Goal: Contribute content

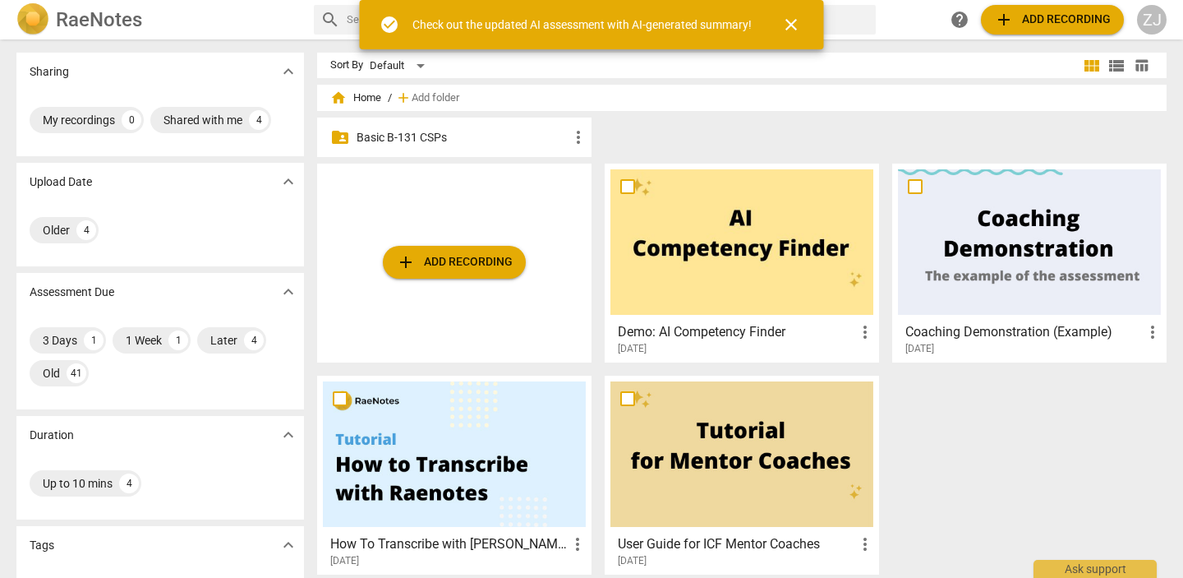
click at [450, 134] on p "Basic B-131 CSPs" at bounding box center [463, 137] width 212 height 17
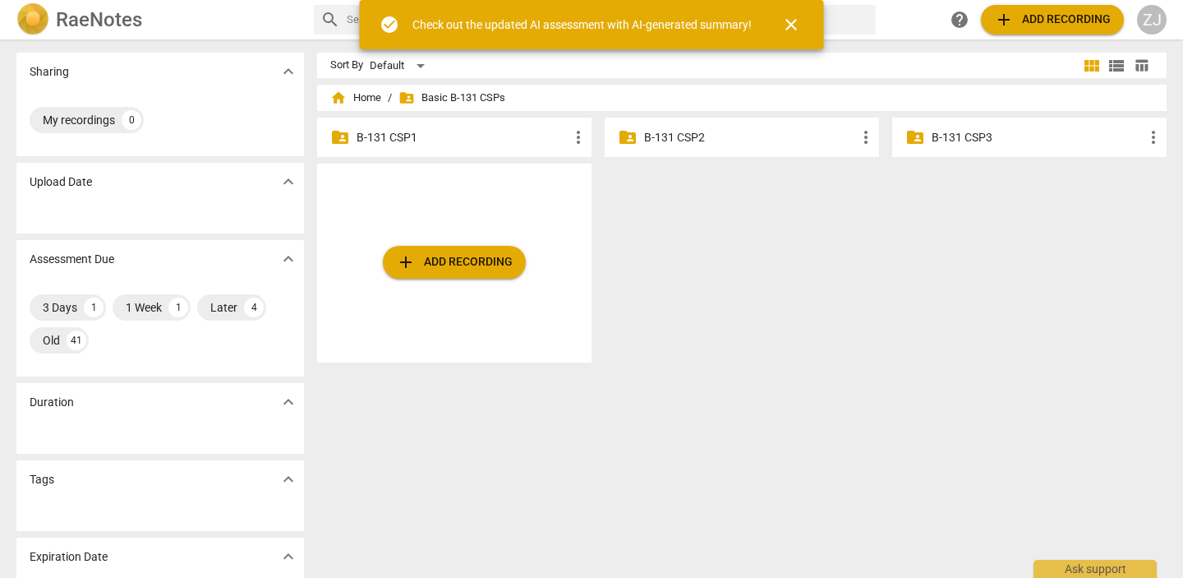
click at [991, 129] on p "B-131 CSP3" at bounding box center [1038, 137] width 212 height 17
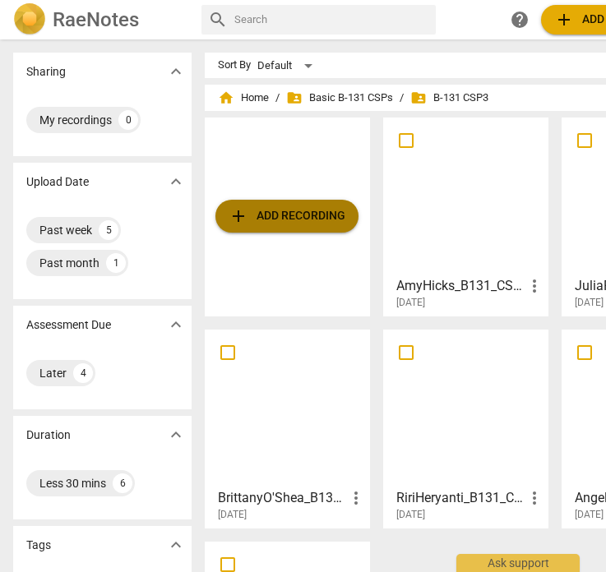
click at [296, 212] on span "add Add recording" at bounding box center [286, 216] width 117 height 20
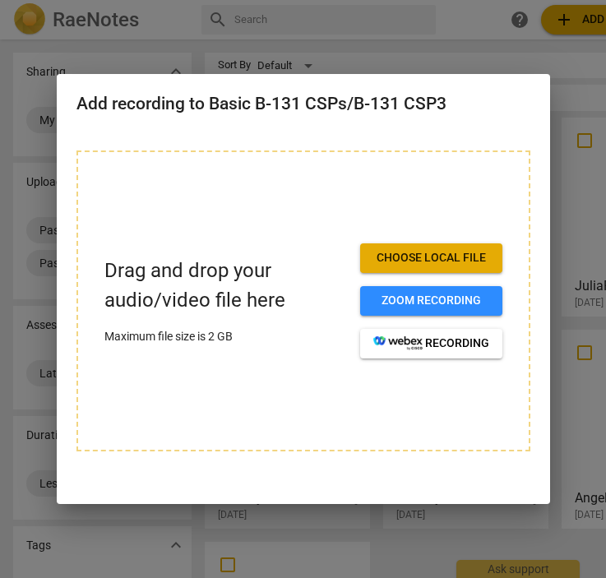
click at [421, 260] on span "Choose local file" at bounding box center [431, 258] width 116 height 16
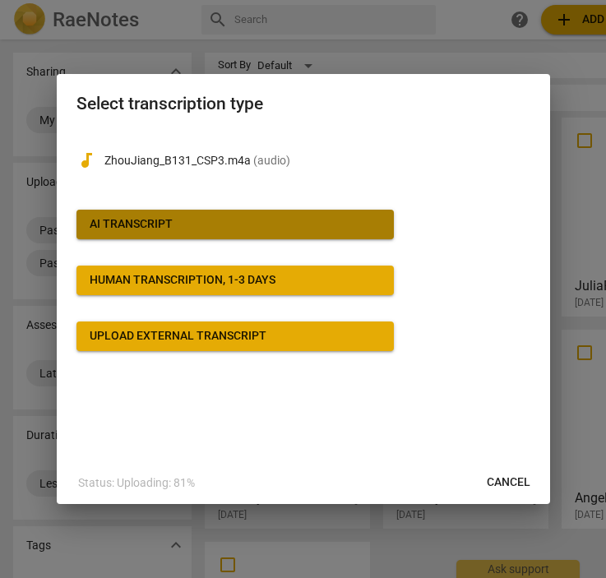
click at [228, 226] on span "AI Transcript" at bounding box center [235, 224] width 291 height 16
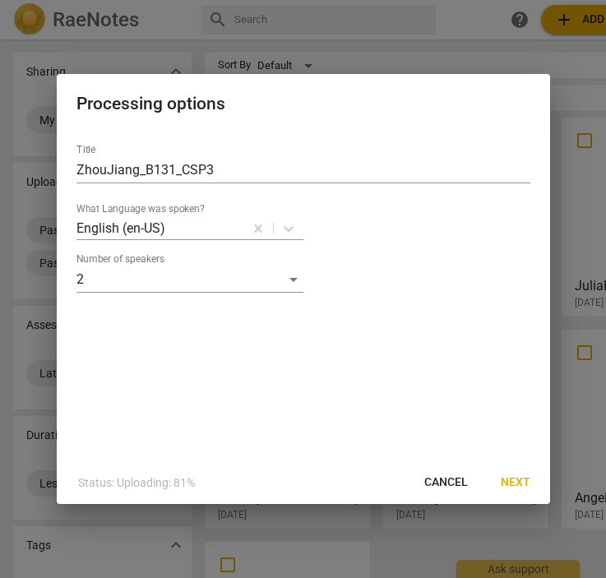
click at [514, 480] on span "Next" at bounding box center [515, 482] width 30 height 16
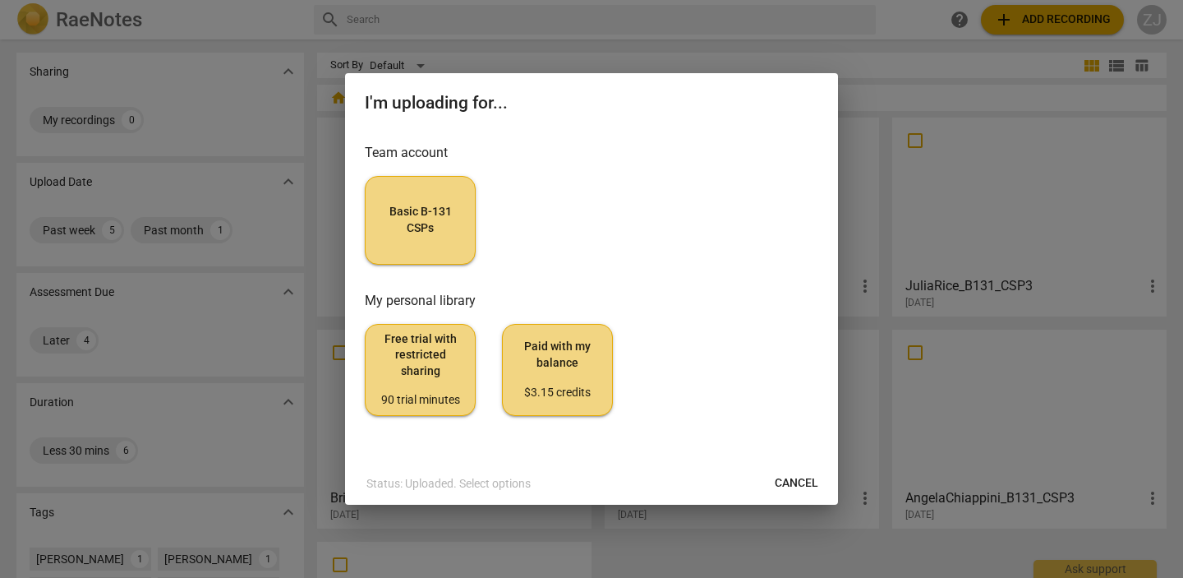
click at [434, 227] on span "Basic B-131 CSPs" at bounding box center [420, 220] width 83 height 32
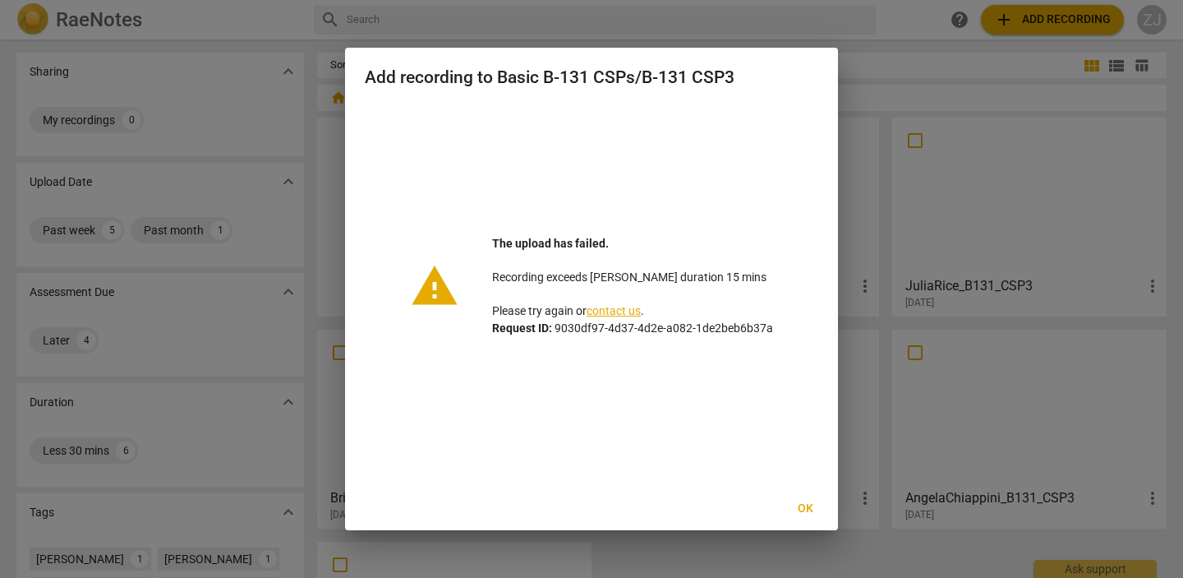
click at [806, 499] on button "Ok" at bounding box center [805, 509] width 53 height 30
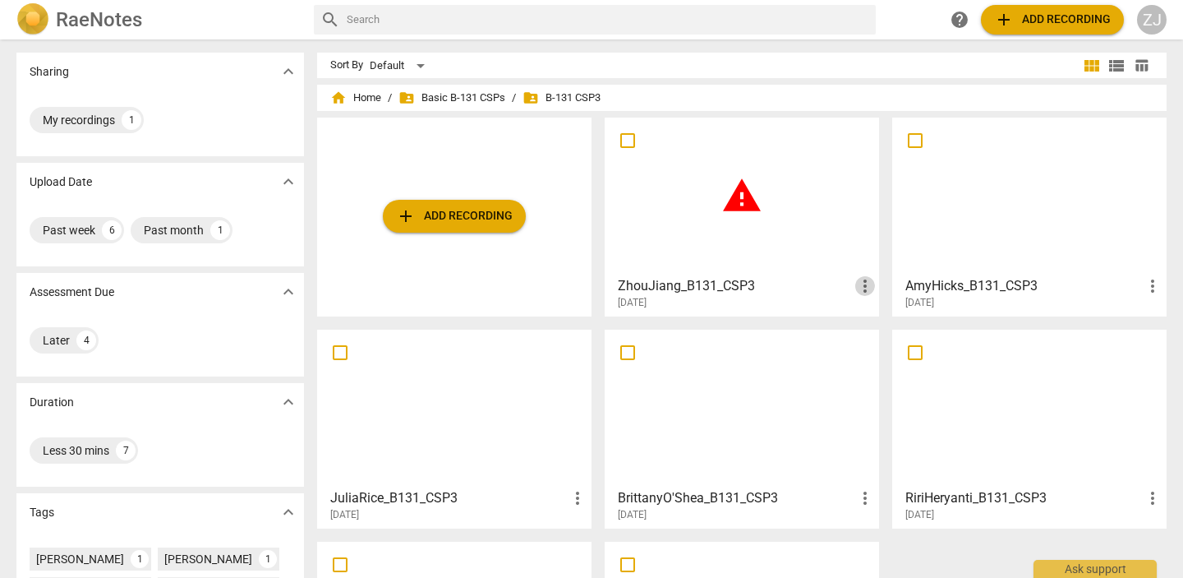
click at [863, 283] on span "more_vert" at bounding box center [865, 286] width 20 height 20
click at [868, 320] on li "Delete" at bounding box center [883, 325] width 62 height 39
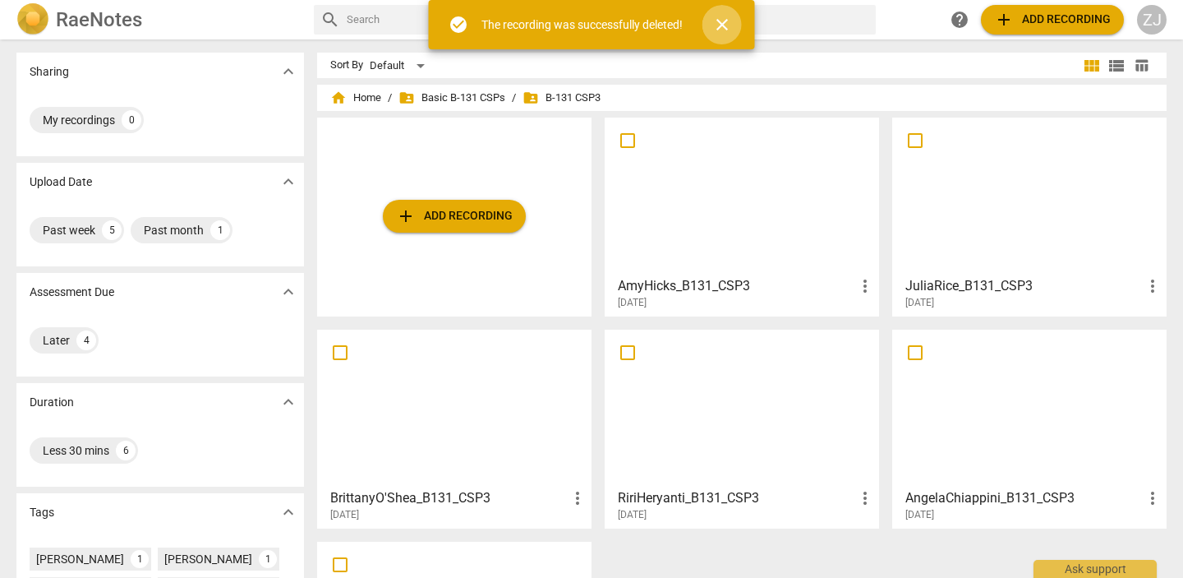
click at [725, 20] on span "close" at bounding box center [722, 25] width 20 height 20
